Goal: Task Accomplishment & Management: Use online tool/utility

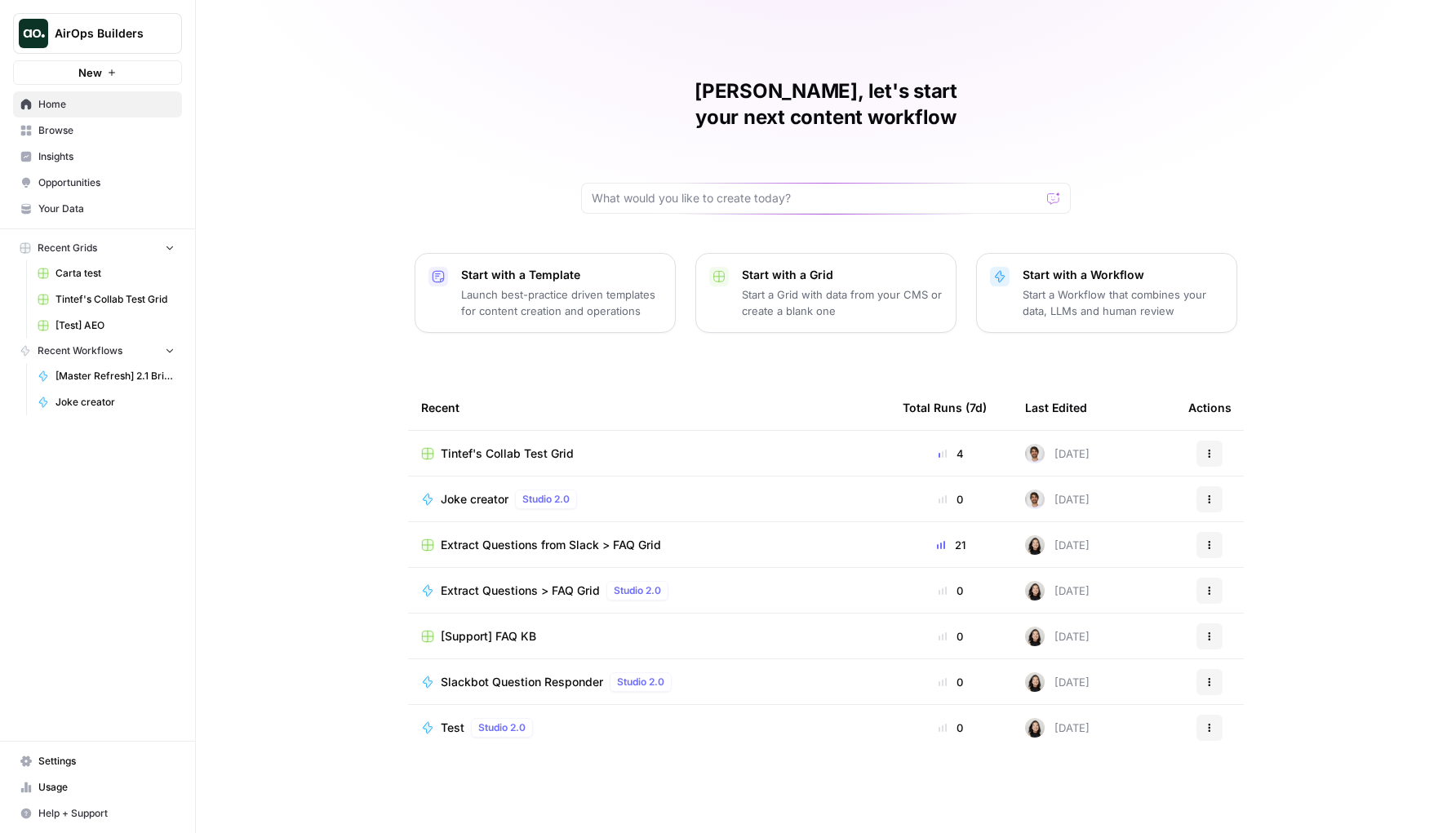
click at [490, 445] on span "Tintef's Collab Test Grid" at bounding box center [507, 452] width 133 height 16
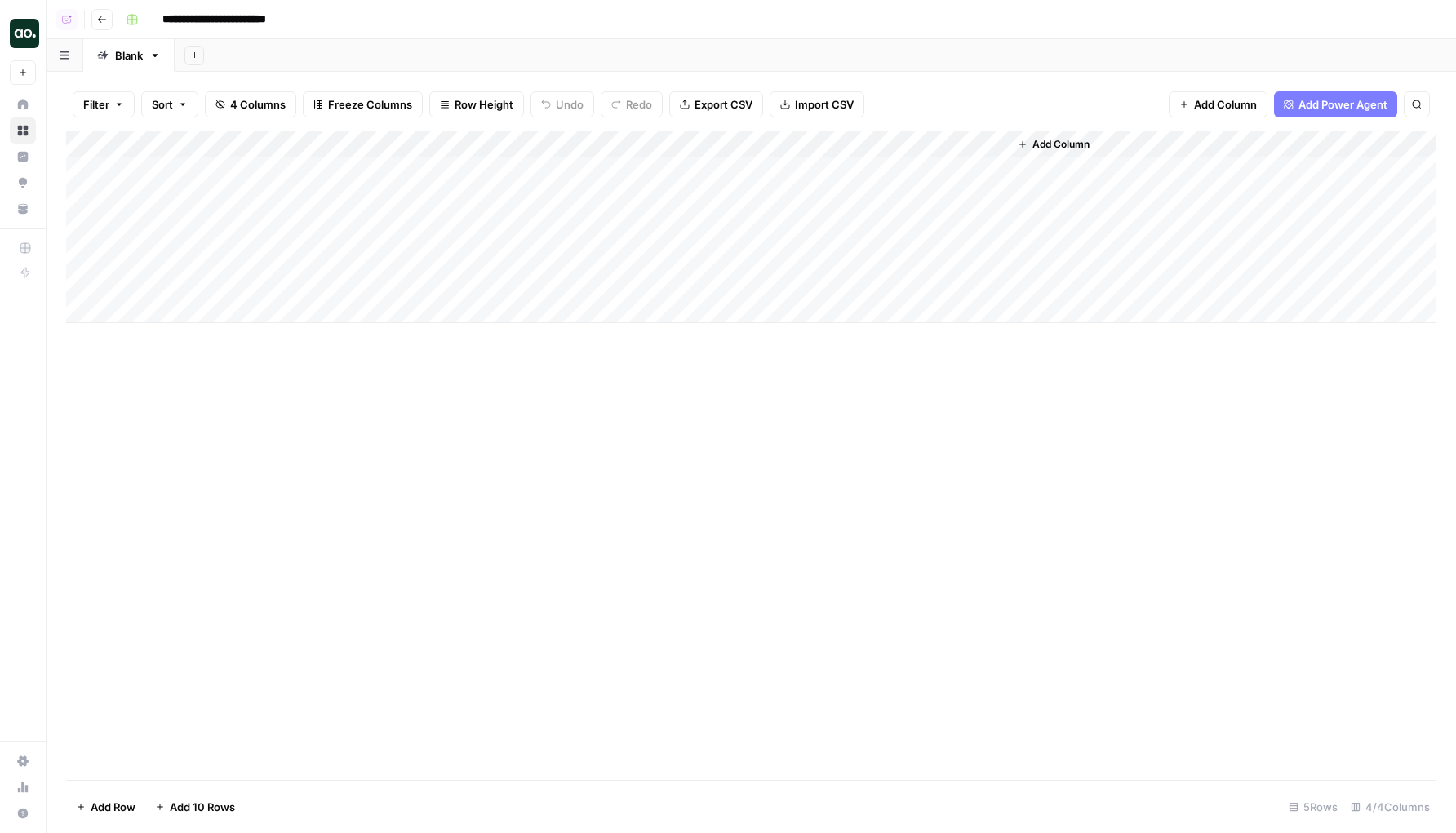
click at [209, 169] on div "Add Column" at bounding box center [751, 227] width 1370 height 192
click at [472, 169] on div "Add Column" at bounding box center [751, 227] width 1370 height 192
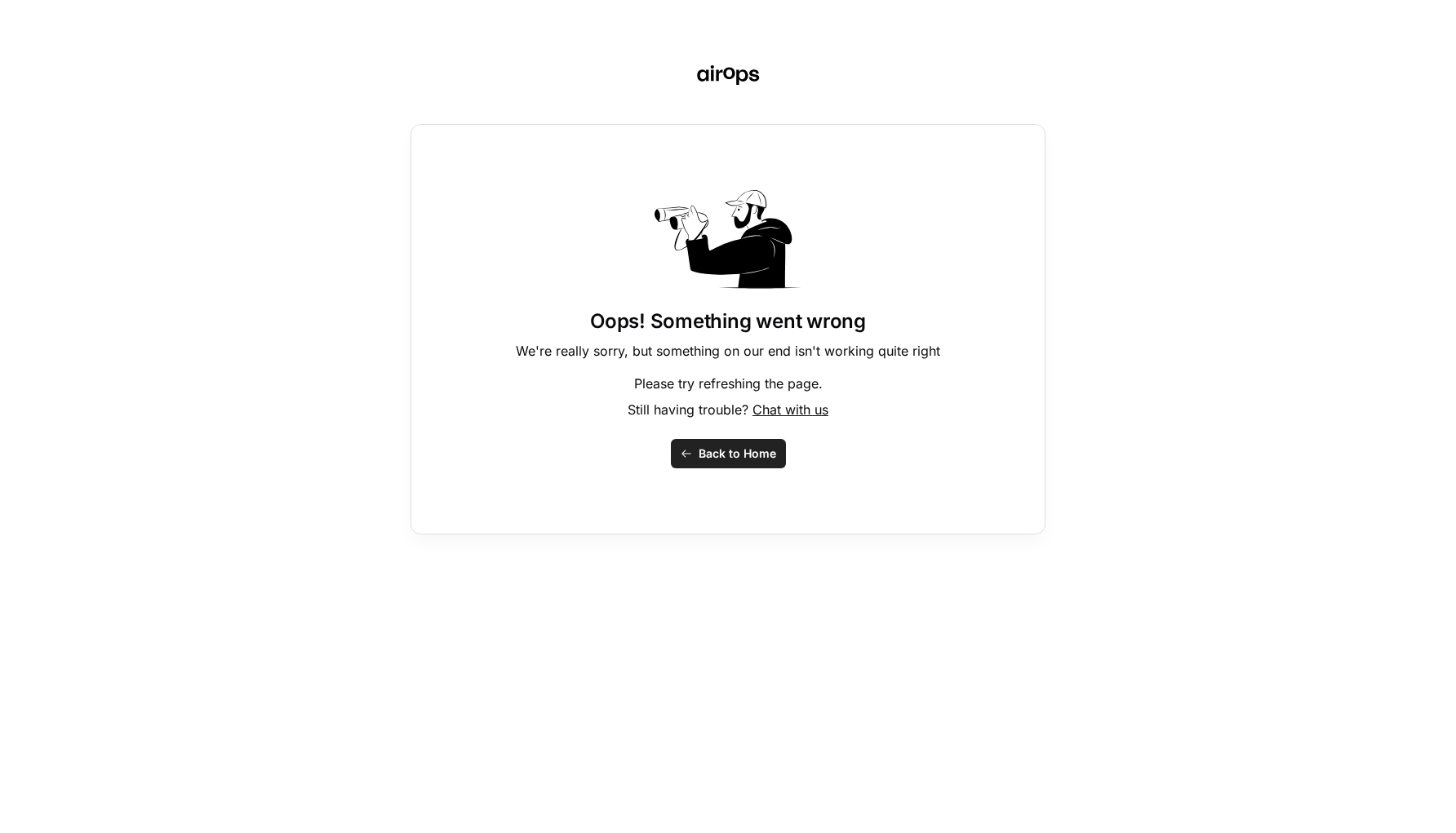
click at [1202, 78] on div "Oops! Something went wrong We're really sorry, but something on our end isn't w…" at bounding box center [728, 416] width 1456 height 833
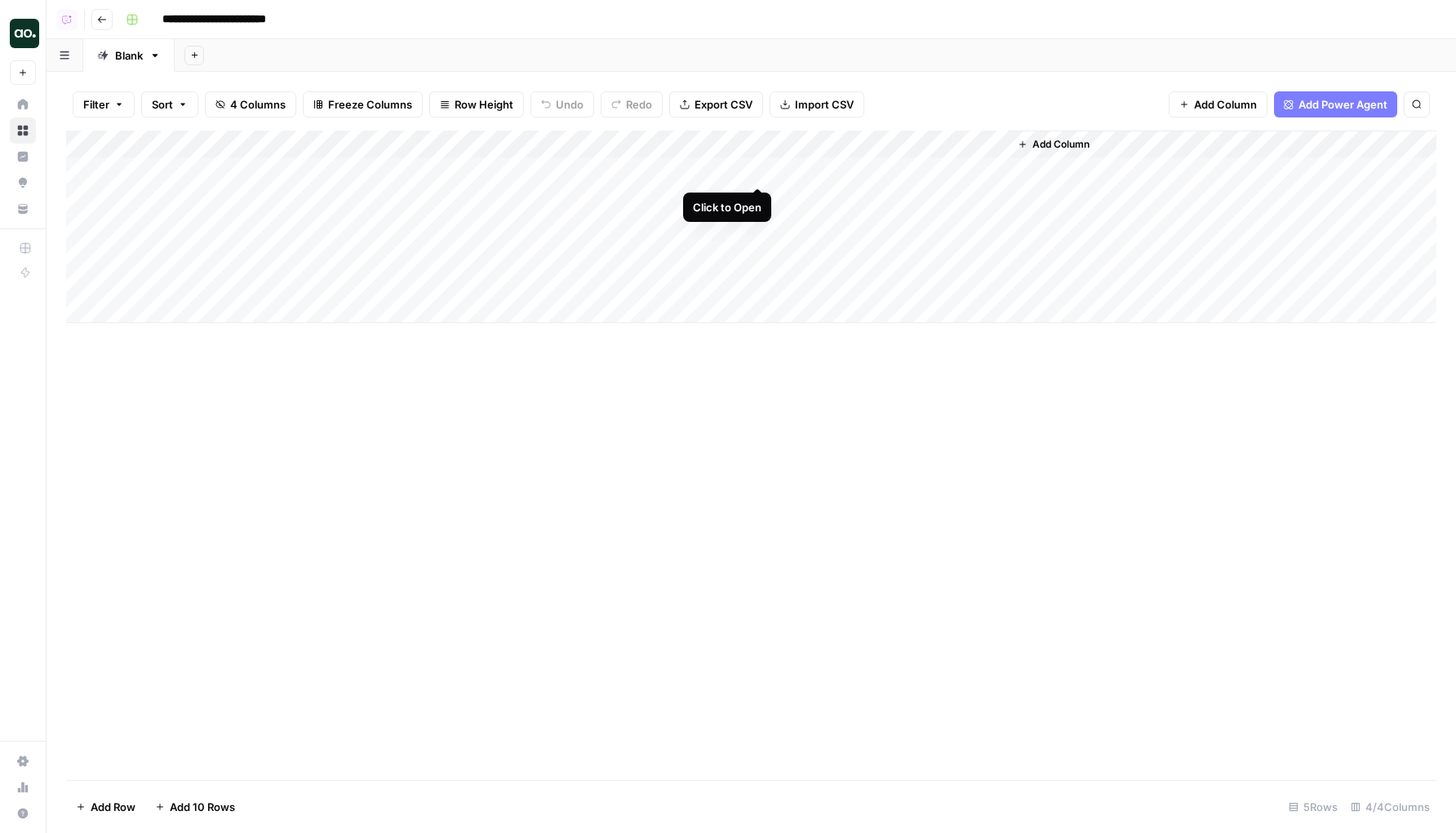
click at [755, 173] on div "Add Column" at bounding box center [751, 227] width 1370 height 192
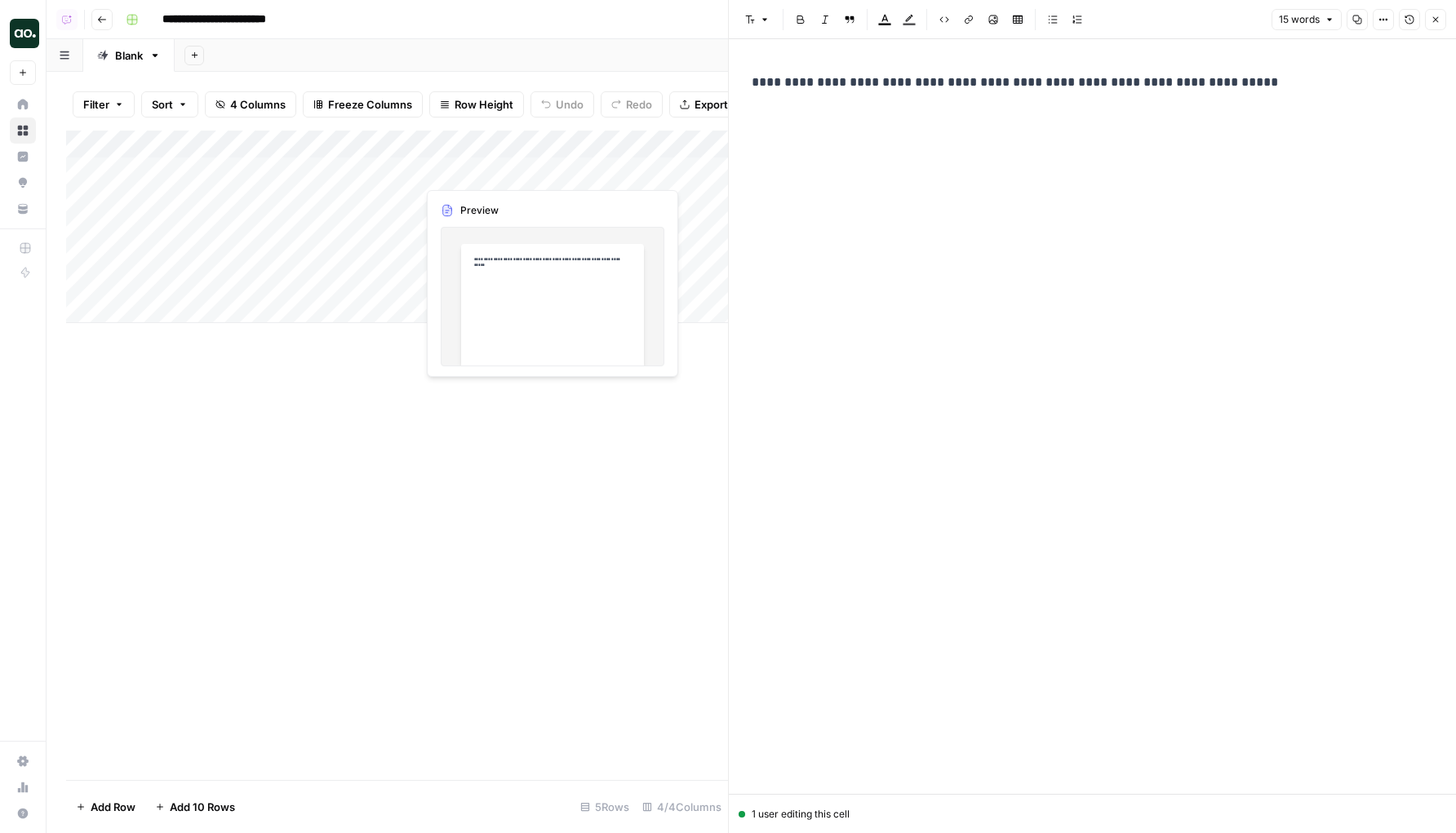
click at [611, 166] on div "Add Column" at bounding box center [397, 227] width 662 height 192
click at [610, 166] on div "Add Column" at bounding box center [397, 227] width 662 height 192
click at [1441, 17] on button "Close" at bounding box center [1435, 20] width 21 height 21
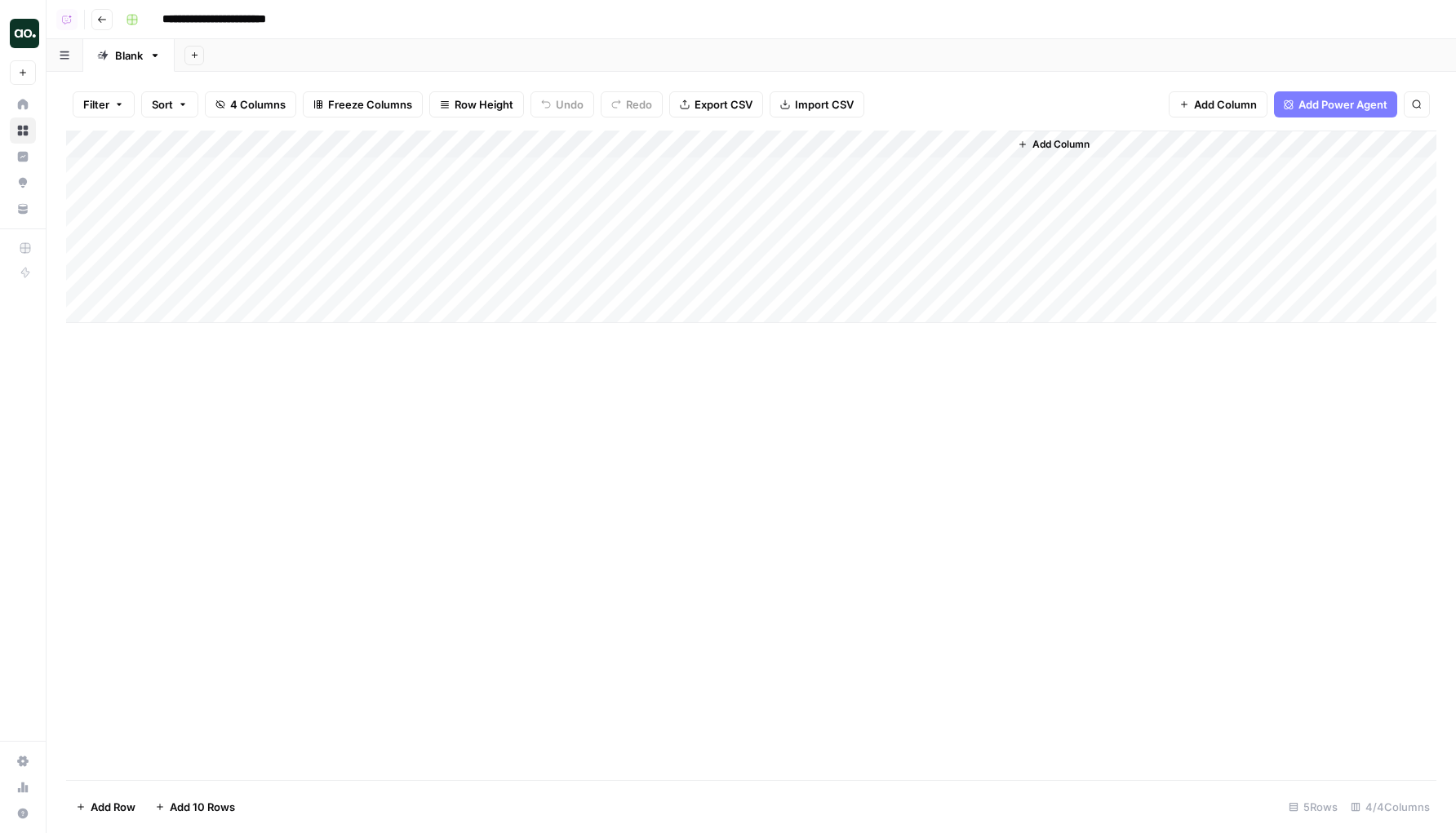
click at [693, 164] on div "Add Column" at bounding box center [751, 227] width 1370 height 192
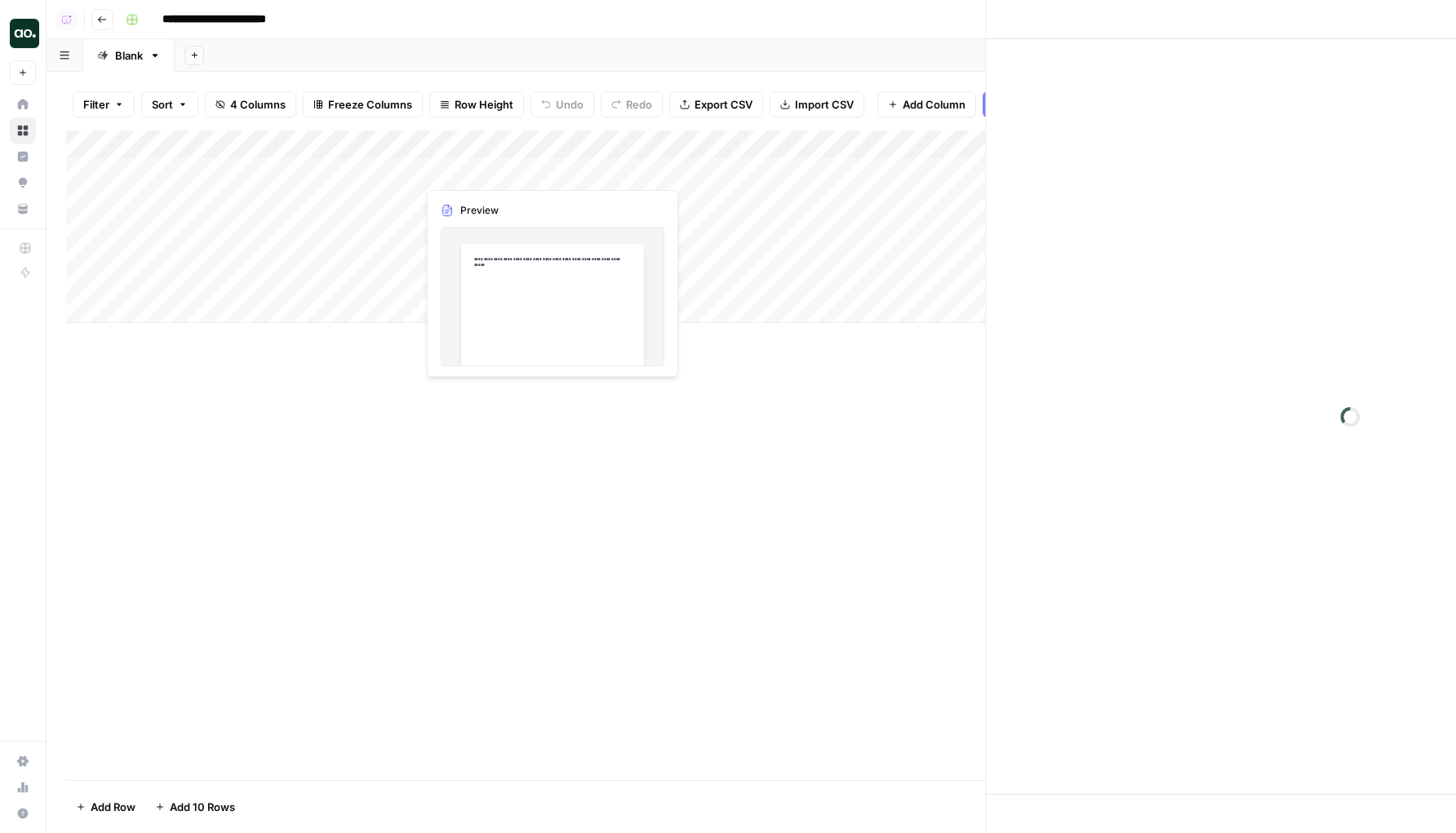
click at [693, 164] on div at bounding box center [595, 171] width 358 height 30
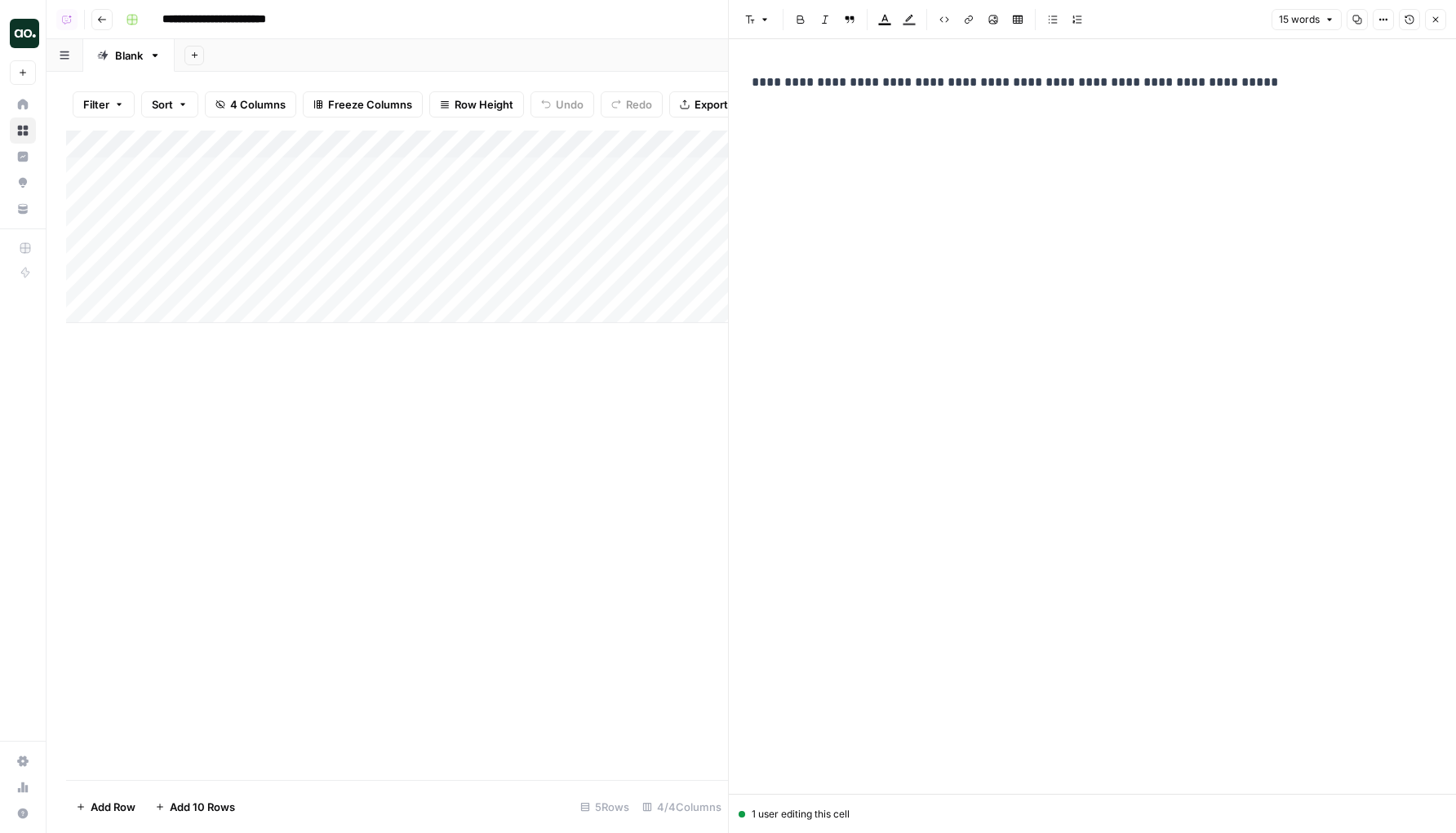
click at [930, 107] on div "**********" at bounding box center [1092, 403] width 701 height 676
click at [934, 84] on p "**********" at bounding box center [1092, 82] width 681 height 21
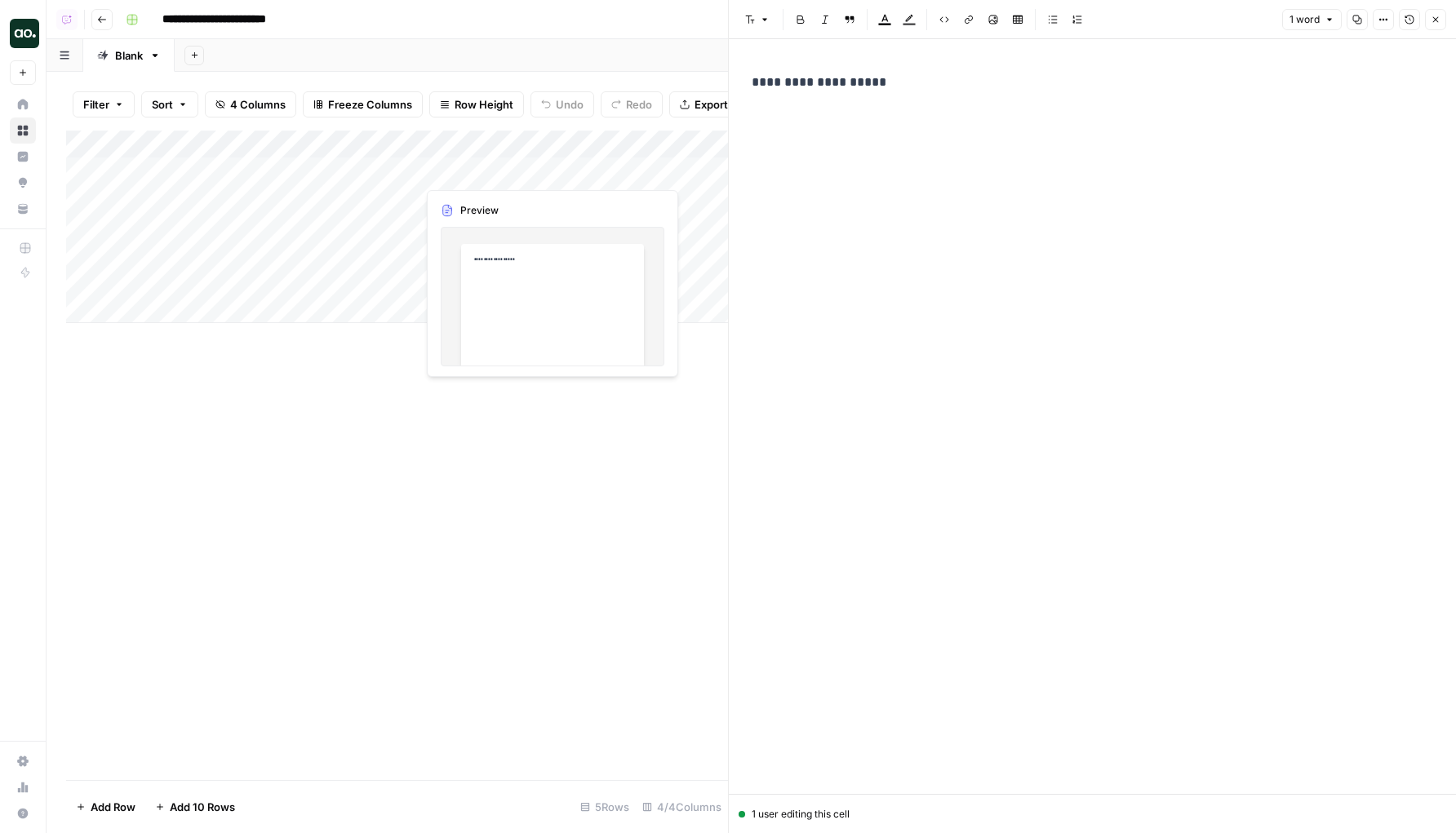
click at [402, 171] on div "Add Column" at bounding box center [397, 227] width 662 height 192
